Goal: Find specific page/section: Find specific page/section

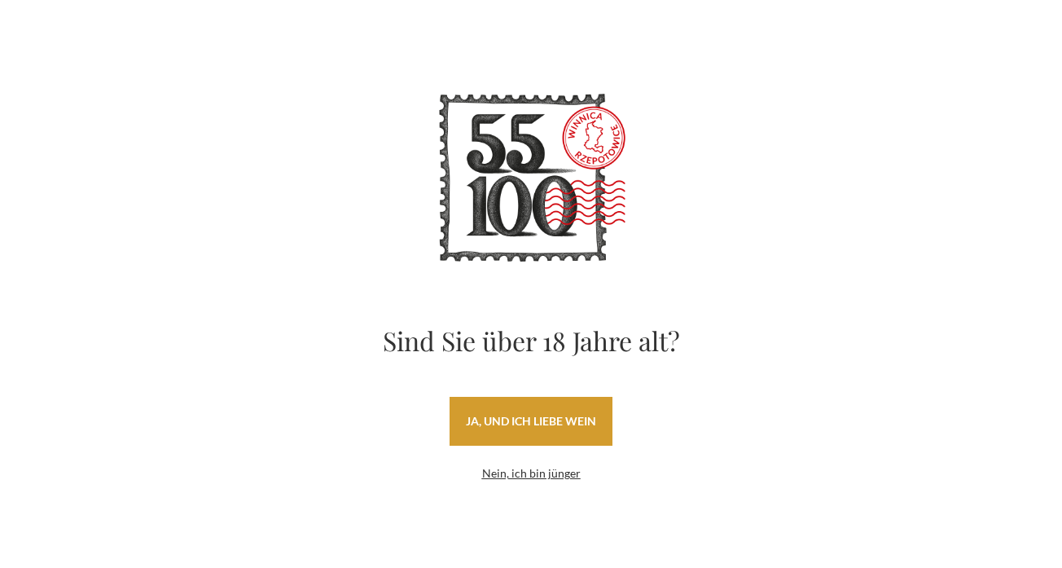
drag, startPoint x: 526, startPoint y: 420, endPoint x: 512, endPoint y: 409, distance: 17.9
click at [526, 419] on font "ja, und ich liebe Wein" at bounding box center [531, 421] width 130 height 14
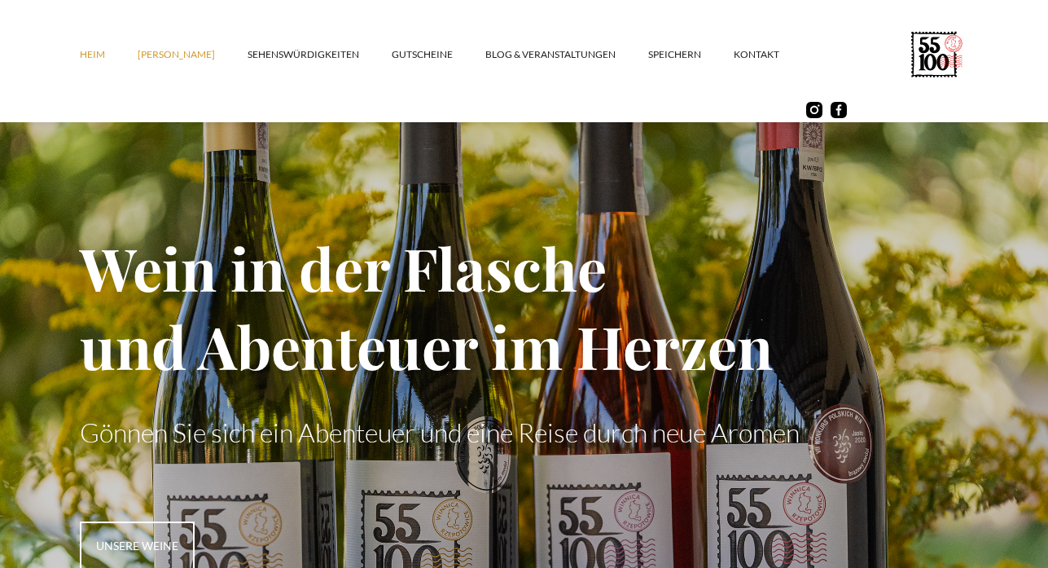
click at [168, 54] on font "[PERSON_NAME]" at bounding box center [176, 54] width 77 height 12
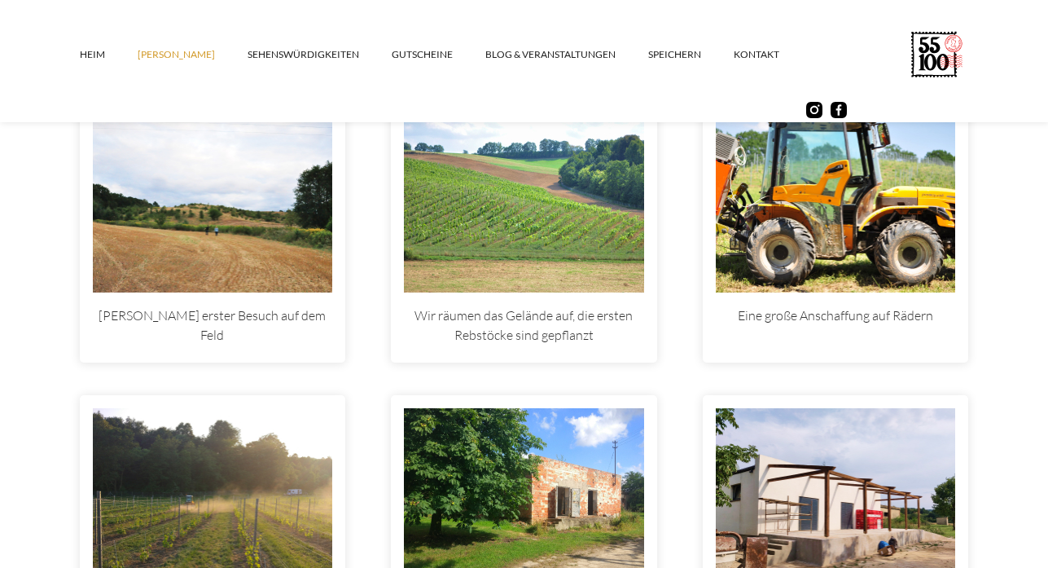
scroll to position [4561, 0]
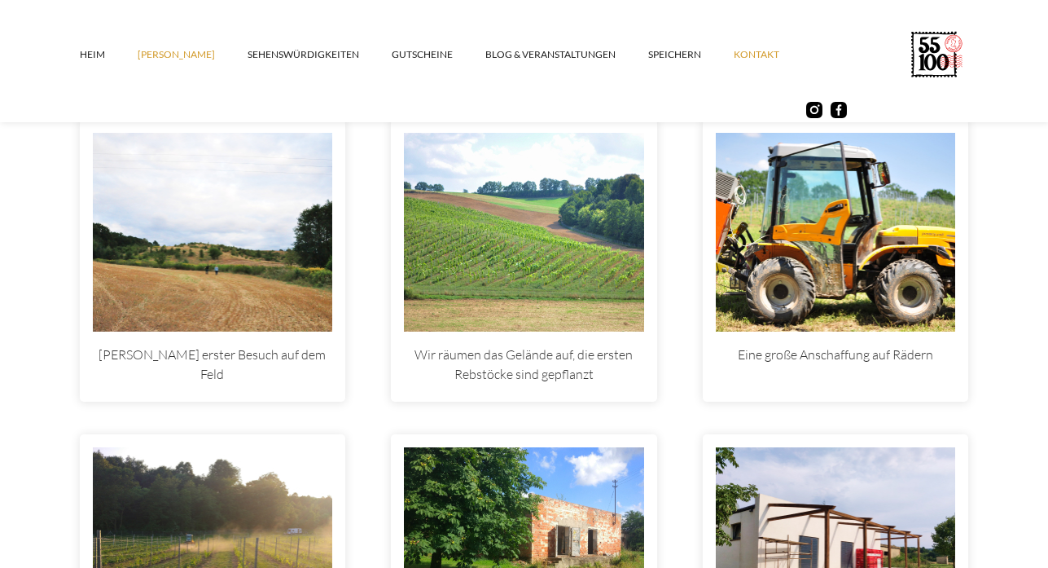
click at [734, 53] on font "Kontakt" at bounding box center [757, 54] width 46 height 12
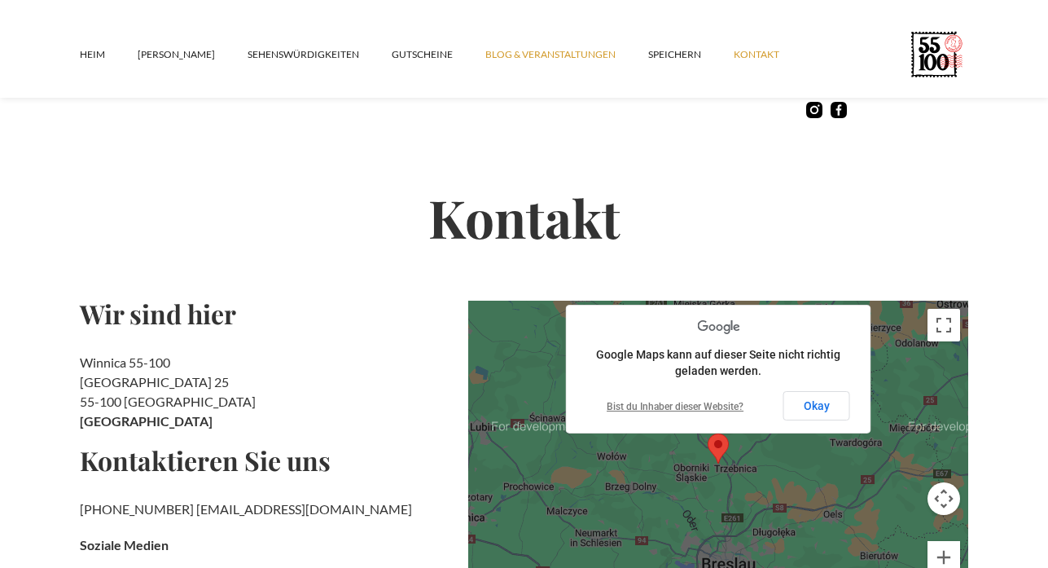
click at [511, 55] on font "Blog & Veranstaltungen" at bounding box center [550, 54] width 130 height 12
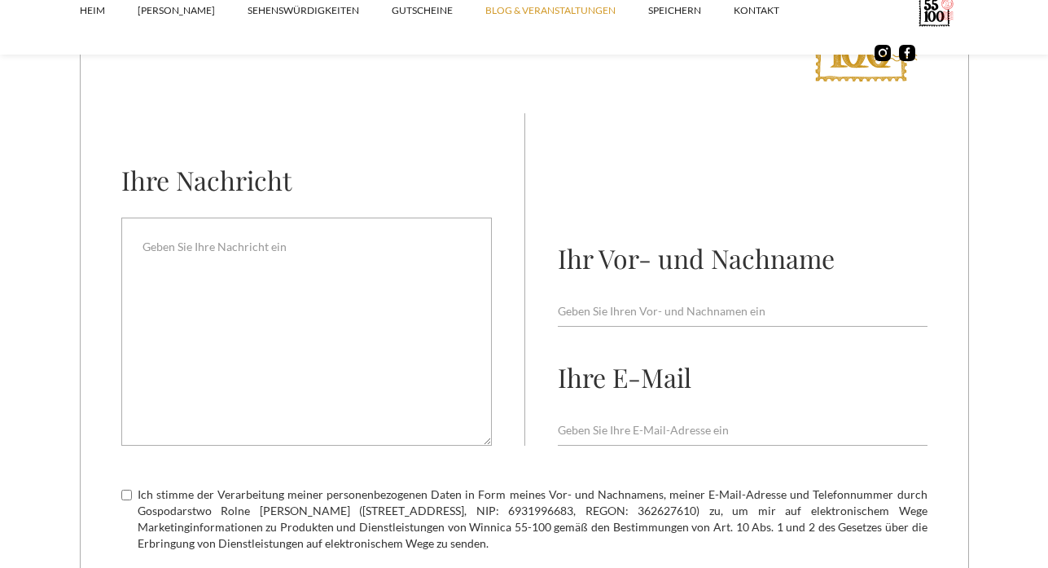
scroll to position [4764, 0]
